Goal: Task Accomplishment & Management: Use online tool/utility

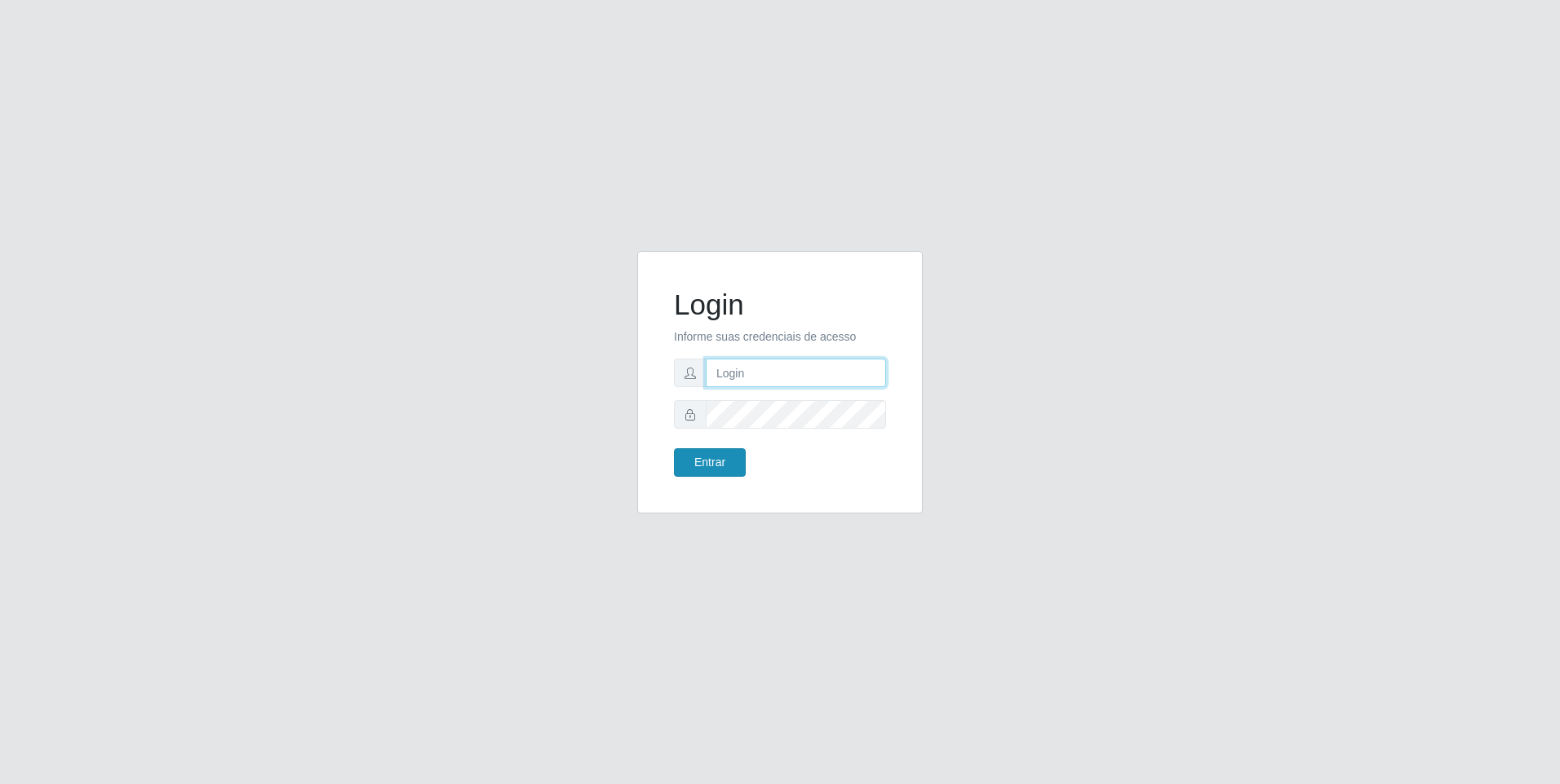
type input "[PERSON_NAME][EMAIL_ADDRESS][DOMAIN_NAME]"
click at [700, 465] on button "Entrar" at bounding box center [710, 463] width 72 height 28
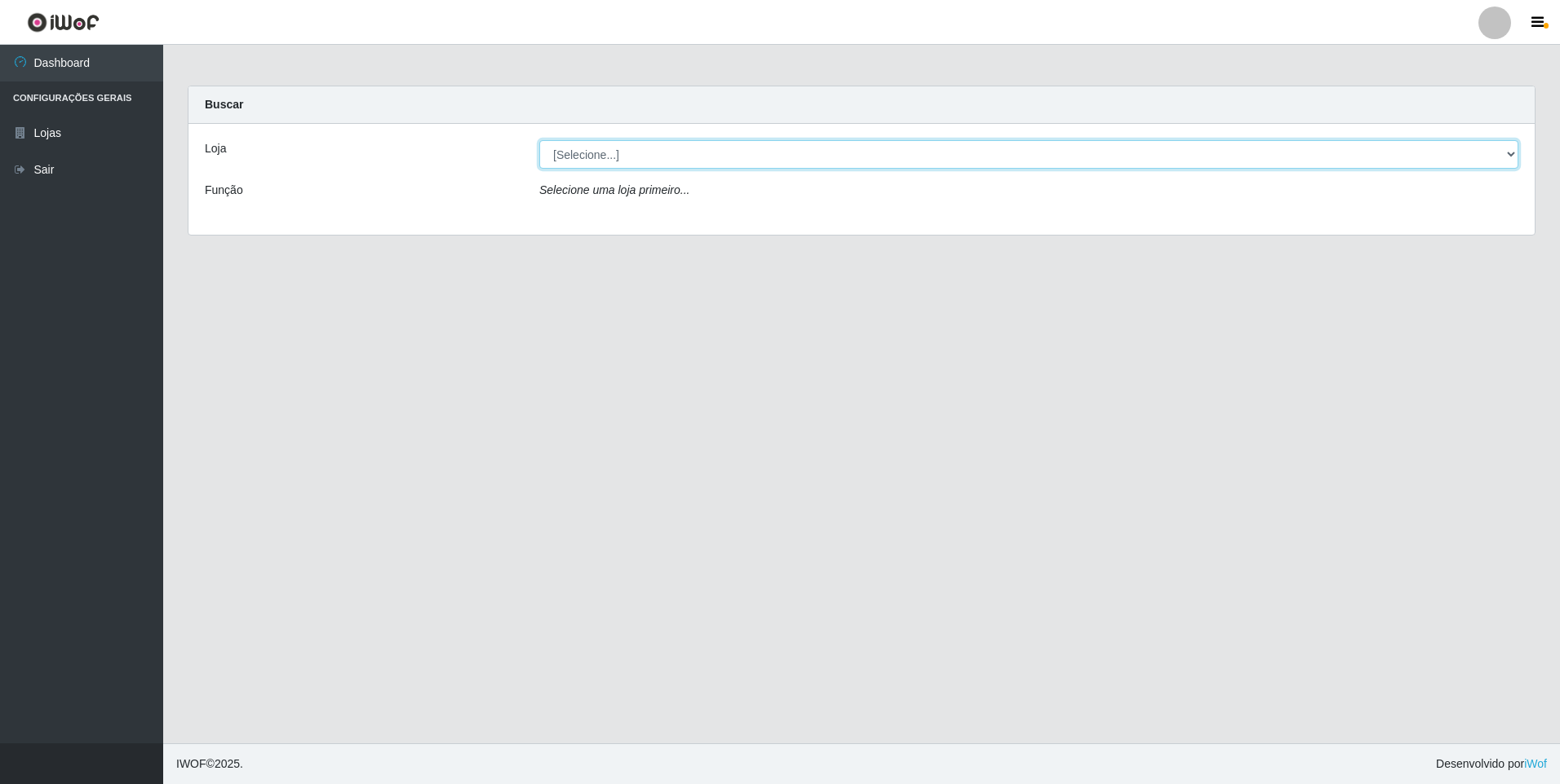
click at [589, 145] on select "[Selecione...] Extrabom - Loja 01 Centro de Distribuição" at bounding box center [1028, 155] width 979 height 28
click at [540, 141] on select "[Selecione...] Extrabom - Loja 01 Centro de Distribuição" at bounding box center [1028, 155] width 979 height 28
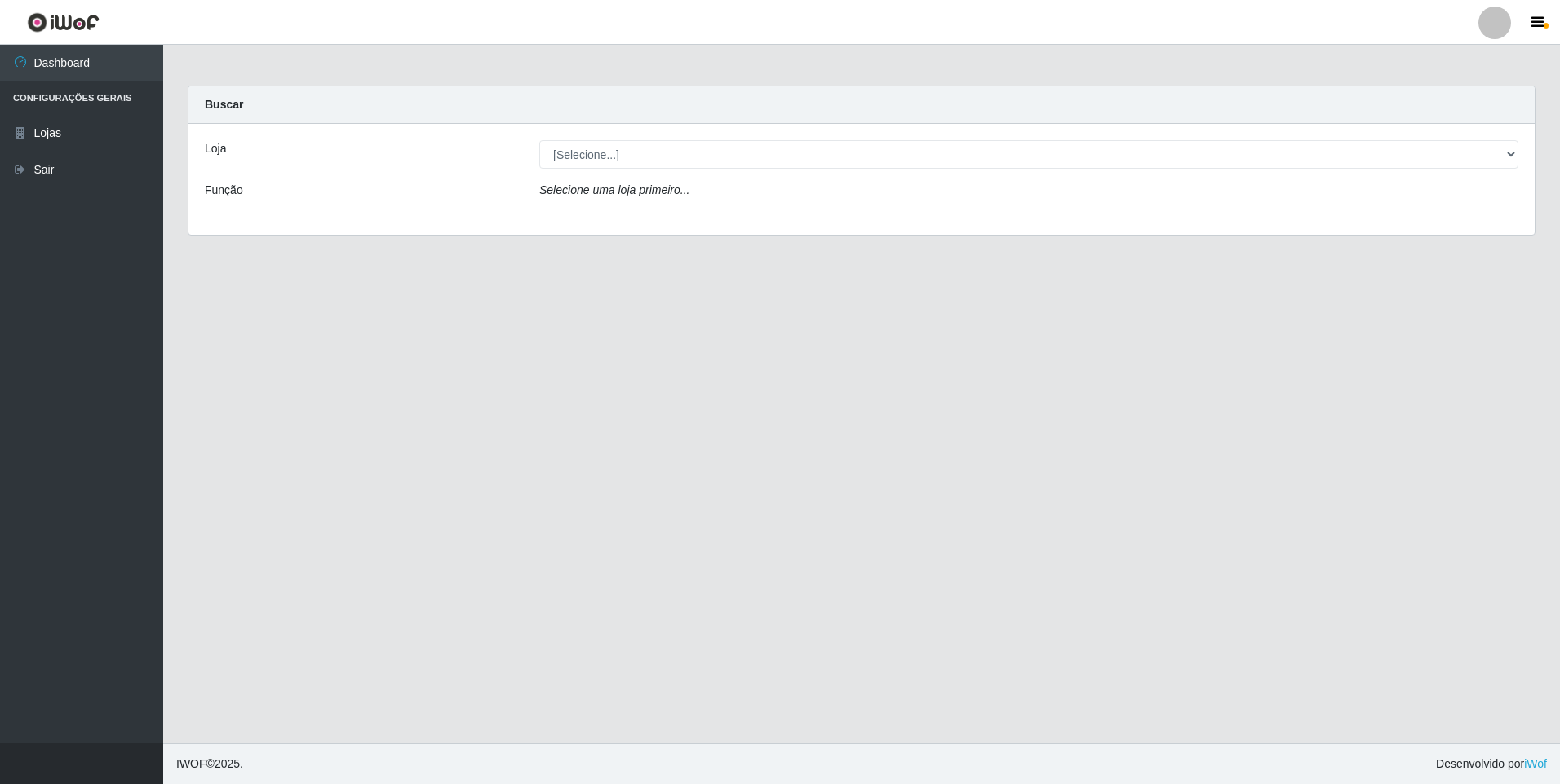
click at [637, 208] on div "Loja [Selecione...] Extrabom - Loja 01 Centro de Distribuição Função Selecione …" at bounding box center [862, 179] width 1346 height 111
click at [628, 170] on div "Loja [Selecione...] Extrabom - Loja 01 Centro de Distribuição Função Selecione …" at bounding box center [862, 179] width 1346 height 111
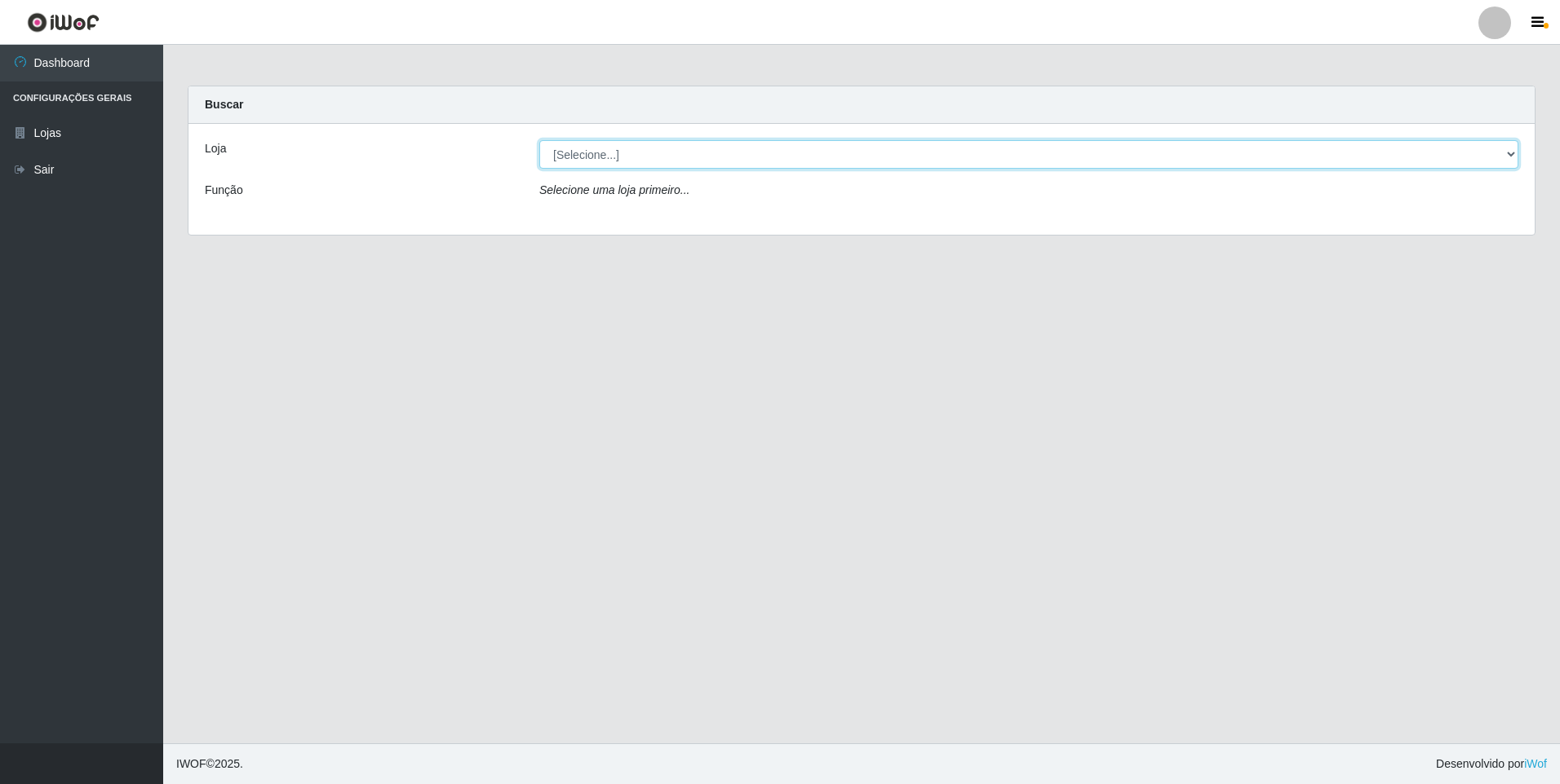
drag, startPoint x: 639, startPoint y: 158, endPoint x: 632, endPoint y: 170, distance: 13.9
click at [639, 158] on select "[Selecione...] Extrabom - Loja 01 Centro de Distribuição" at bounding box center [1028, 155] width 979 height 28
select select "435"
click at [540, 141] on select "[Selecione...] Extrabom - Loja 01 Centro de Distribuição" at bounding box center [1028, 155] width 979 height 28
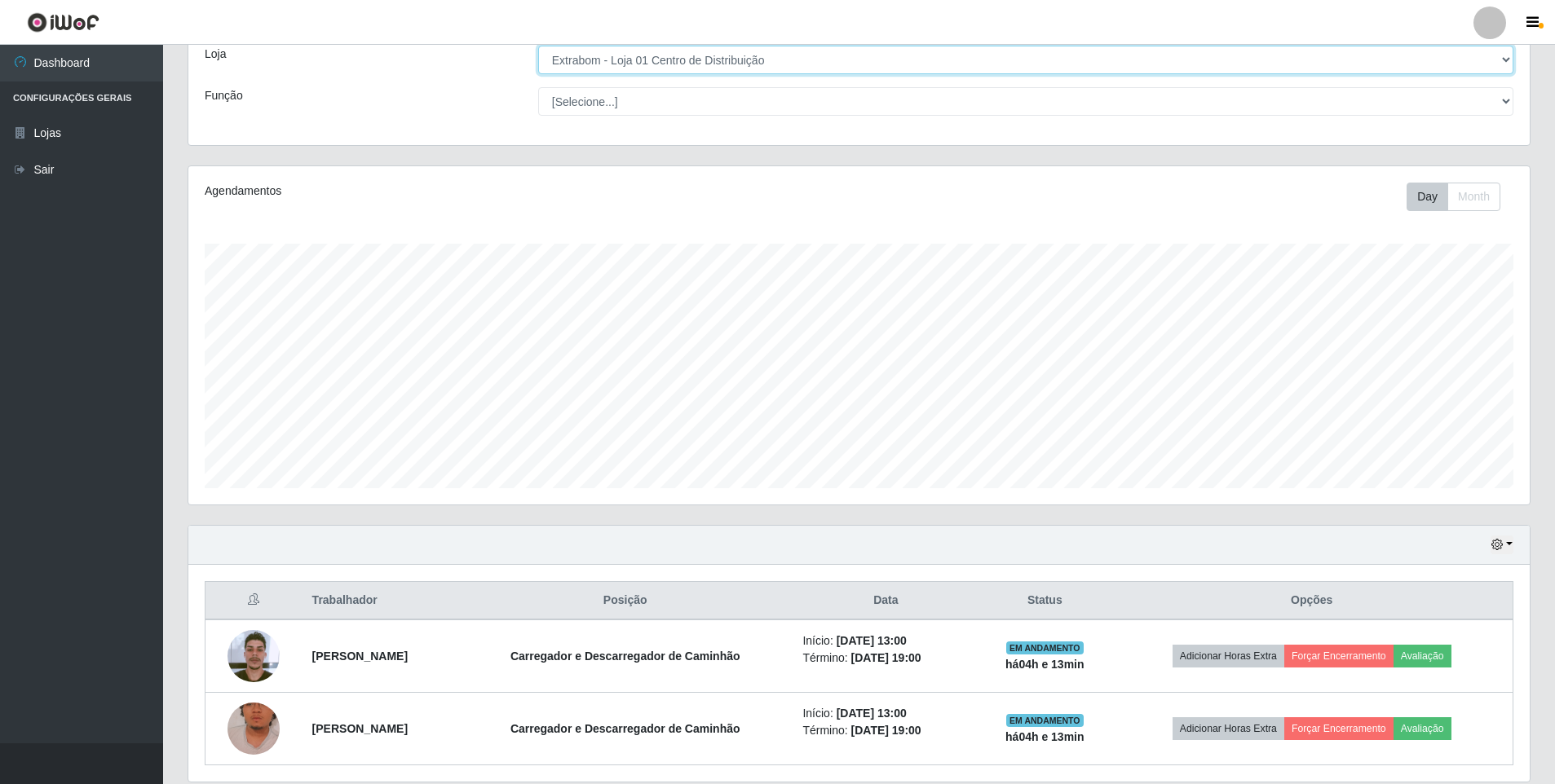
scroll to position [153, 0]
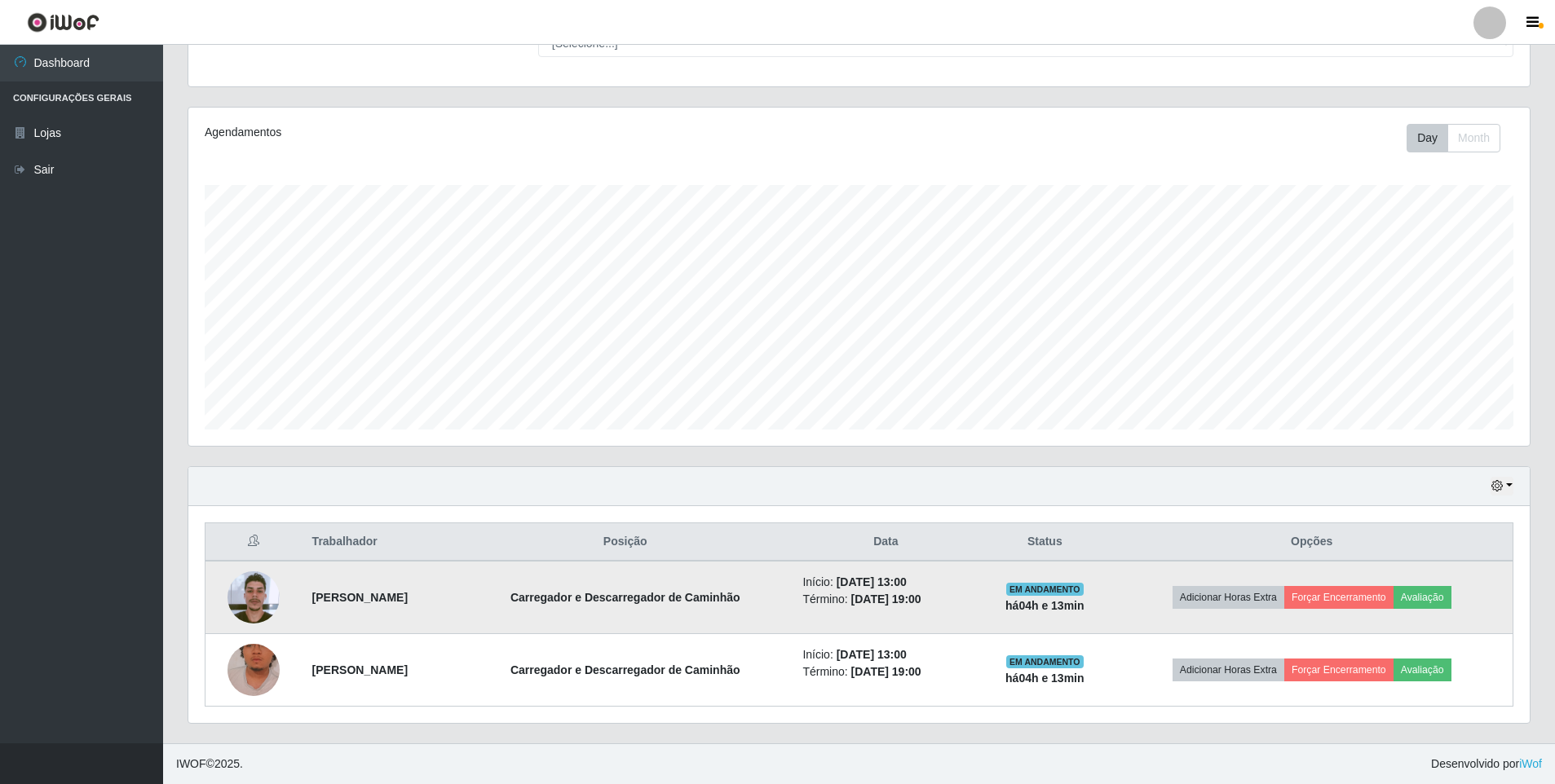
click at [258, 598] on img at bounding box center [254, 597] width 53 height 53
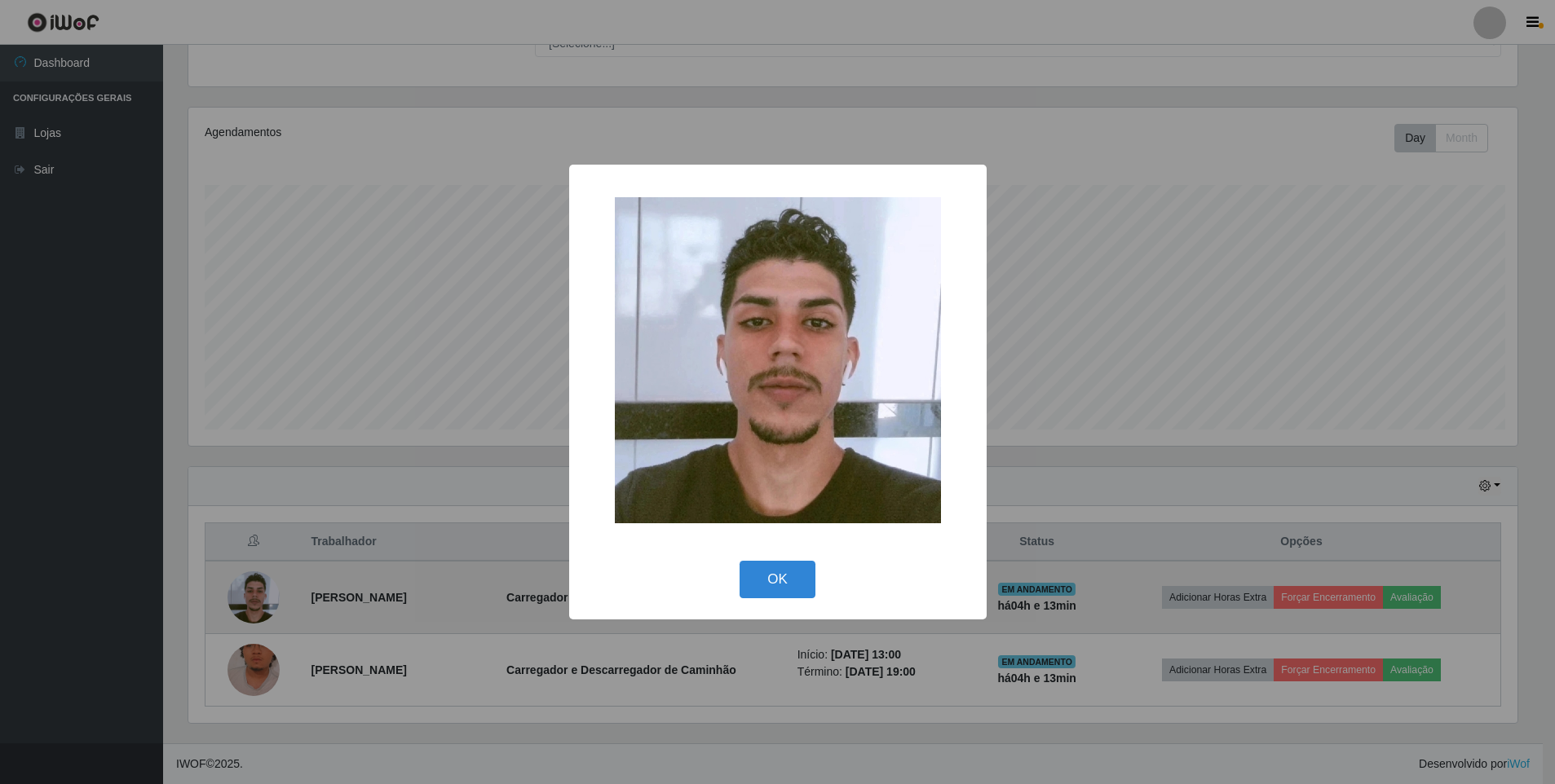
scroll to position [338, 1333]
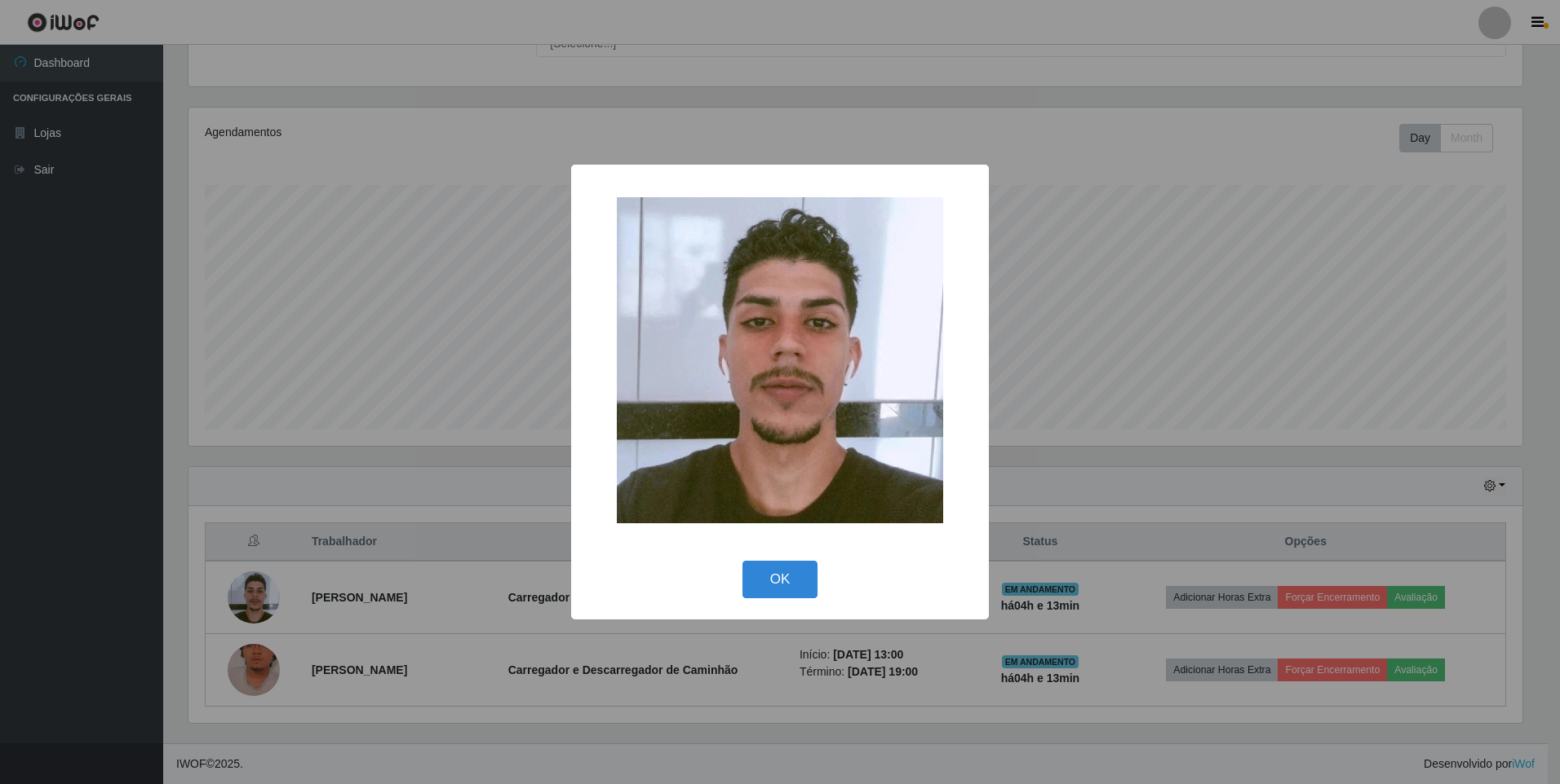
click at [305, 521] on div "× OK Cancel" at bounding box center [780, 392] width 1560 height 784
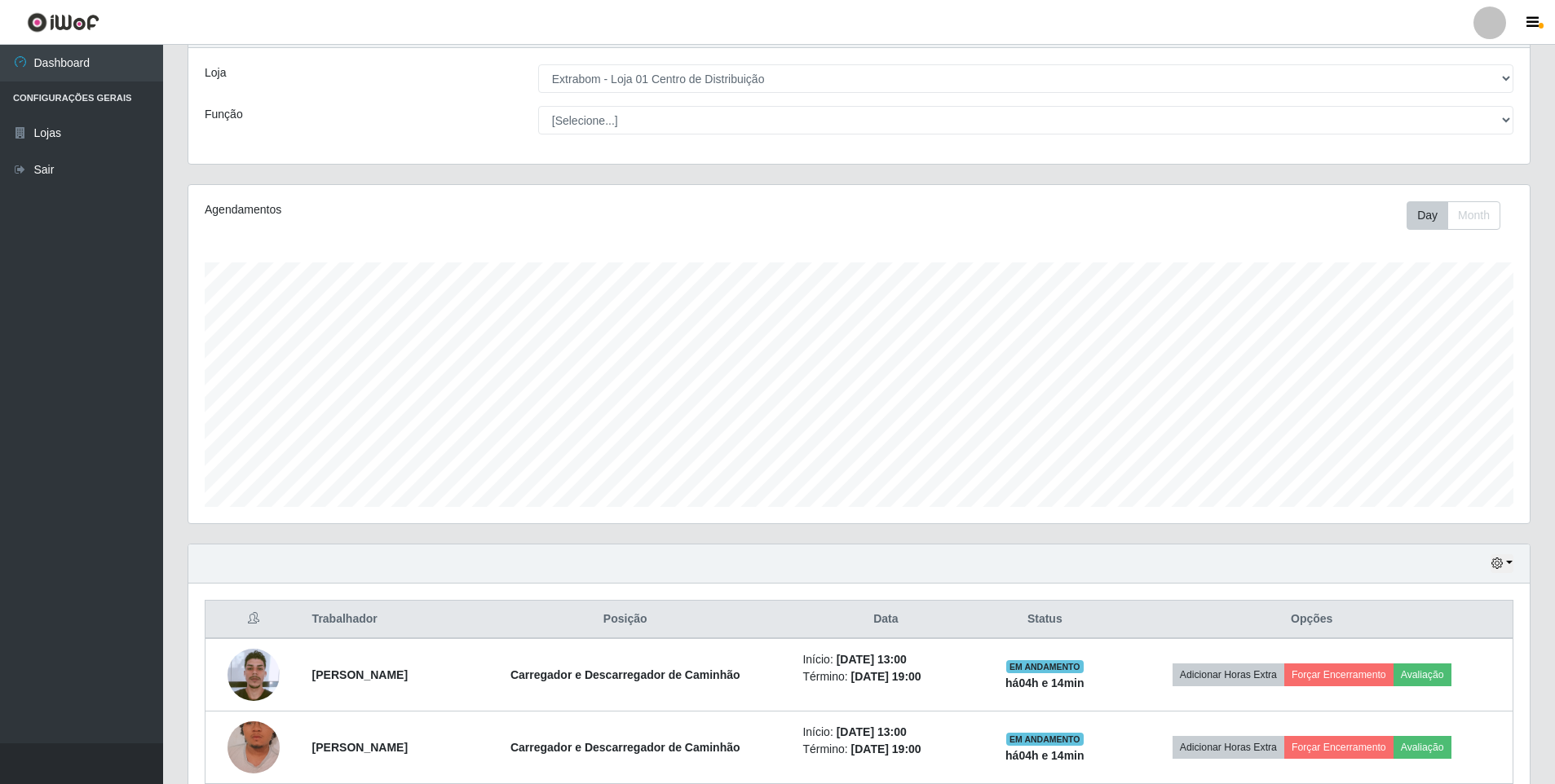
scroll to position [0, 0]
